Goal: Task Accomplishment & Management: Use online tool/utility

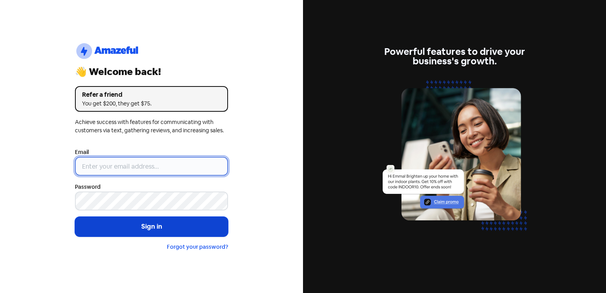
type input "[EMAIL_ADDRESS][DOMAIN_NAME]"
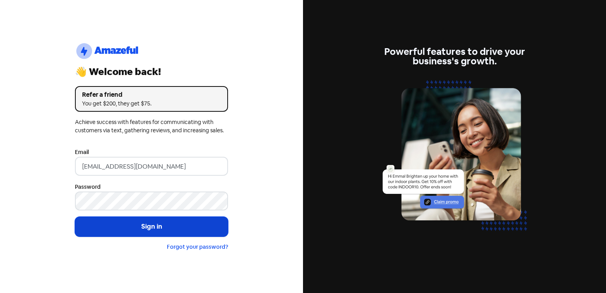
click at [142, 227] on button "Sign in" at bounding box center [151, 227] width 153 height 20
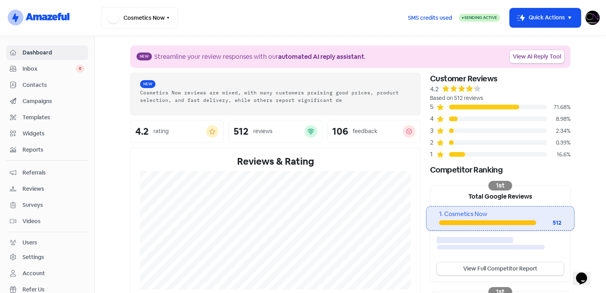
click at [62, 190] on span "Reviews" at bounding box center [53, 189] width 62 height 8
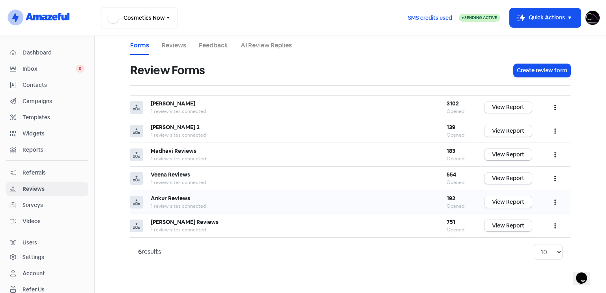
click at [498, 202] on link "View Report" at bounding box center [507, 201] width 47 height 11
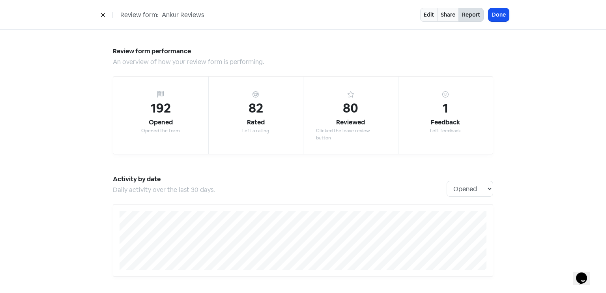
scroll to position [691, 0]
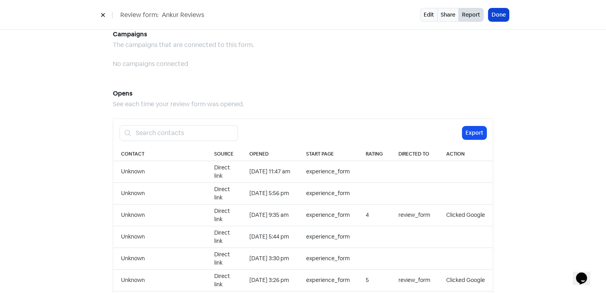
click at [503, 13] on button "Done" at bounding box center [498, 14] width 21 height 13
